Goal: Information Seeking & Learning: Learn about a topic

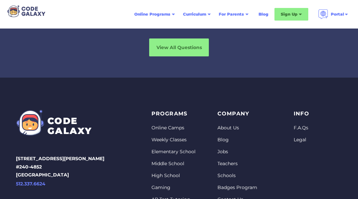
scroll to position [2993, 0]
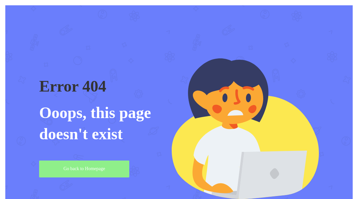
scroll to position [58, 0]
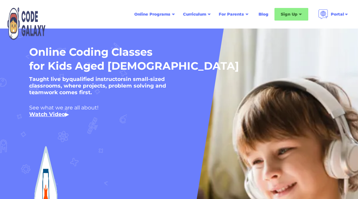
scroll to position [2993, 0]
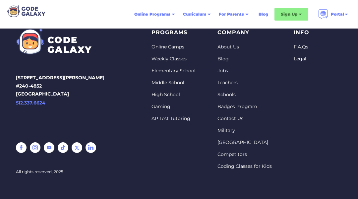
scroll to position [1518, 0]
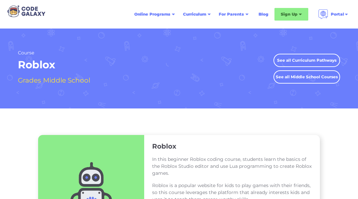
scroll to position [1096, 0]
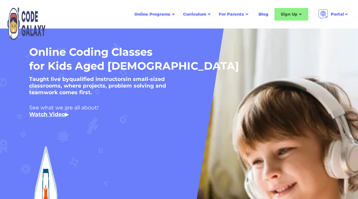
scroll to position [2993, 0]
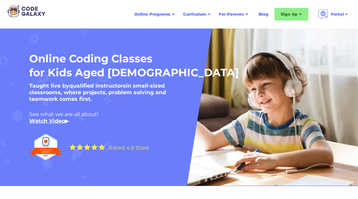
scroll to position [2993, 0]
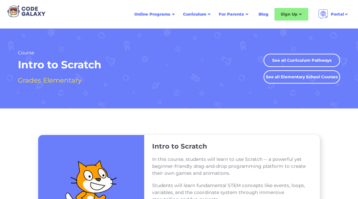
scroll to position [1276, 0]
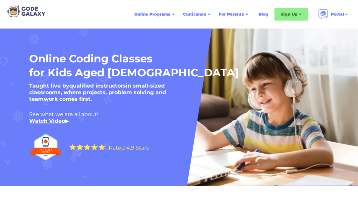
scroll to position [2779, 0]
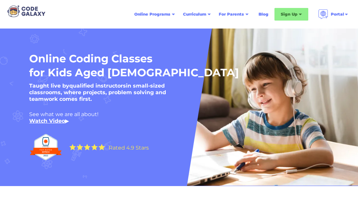
scroll to position [2779, 0]
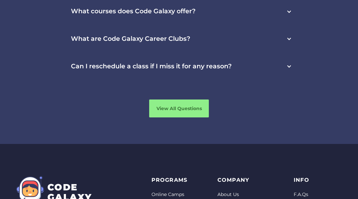
scroll to position [1893, 0]
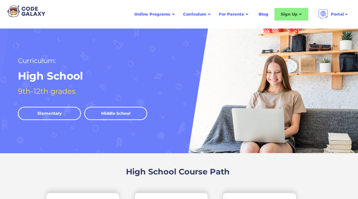
scroll to position [1215, 0]
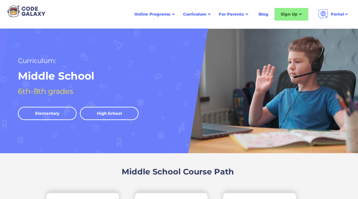
scroll to position [1254, 0]
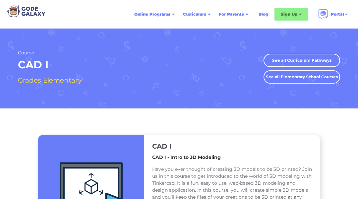
scroll to position [1191, 0]
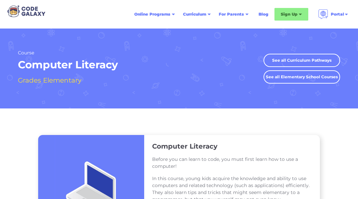
scroll to position [1178, 0]
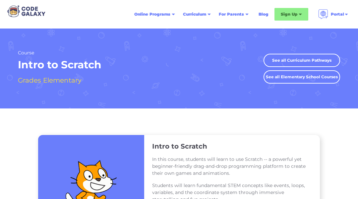
scroll to position [1276, 0]
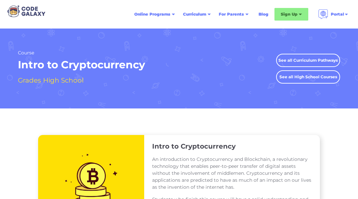
scroll to position [1315, 0]
